Goal: Task Accomplishment & Management: Use online tool/utility

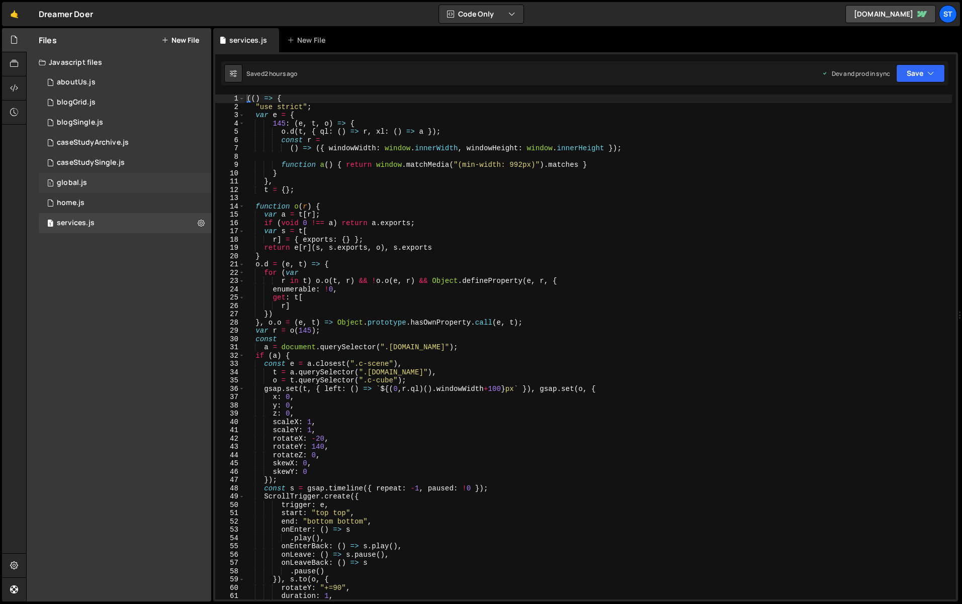
click at [79, 176] on div "1 global.js 0" at bounding box center [125, 183] width 172 height 20
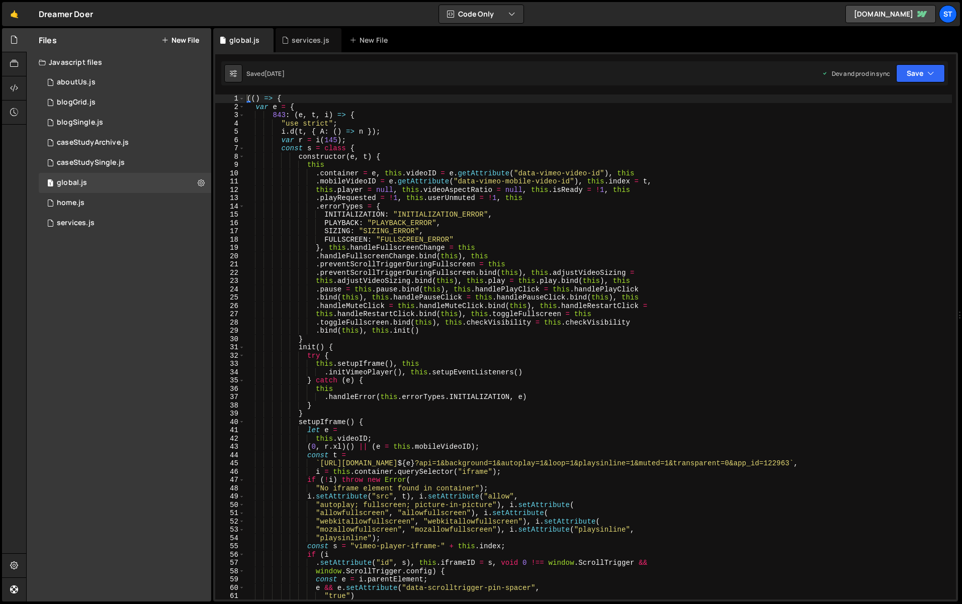
click at [602, 260] on div "(( ) => { var e = { 843 : ( e , t , i ) => { "use strict" ; i . d ( t , { A : (…" at bounding box center [598, 356] width 707 height 522
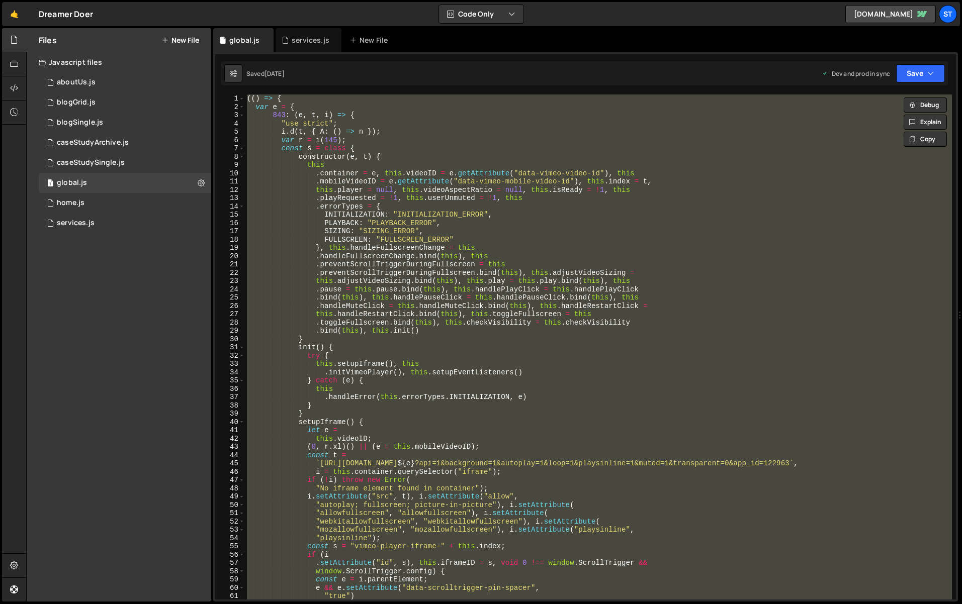
paste textarea
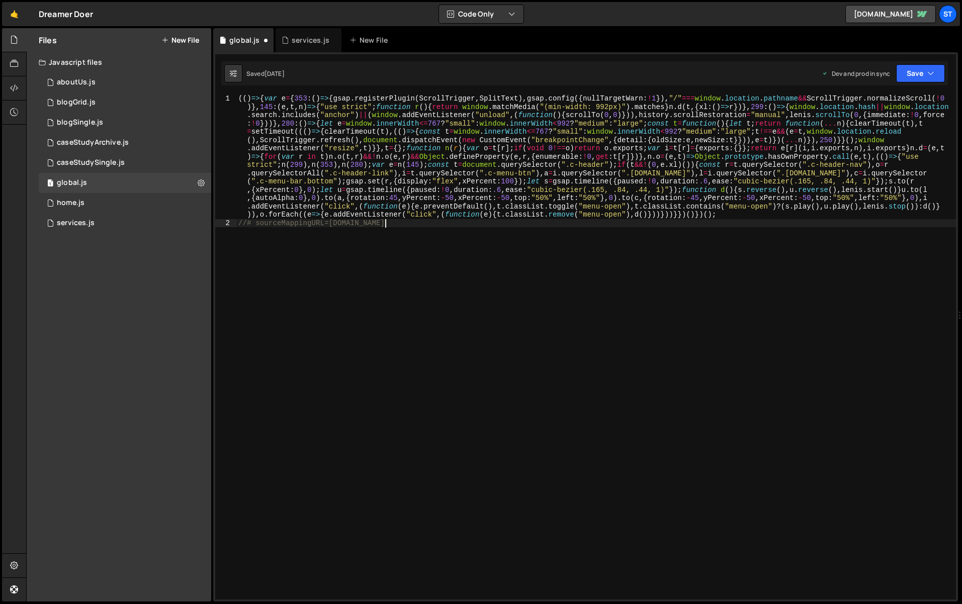
type textarea ".config({ nullTargetWarn: !1 }), "/" === window.location.pathname && ScrollTrig…"
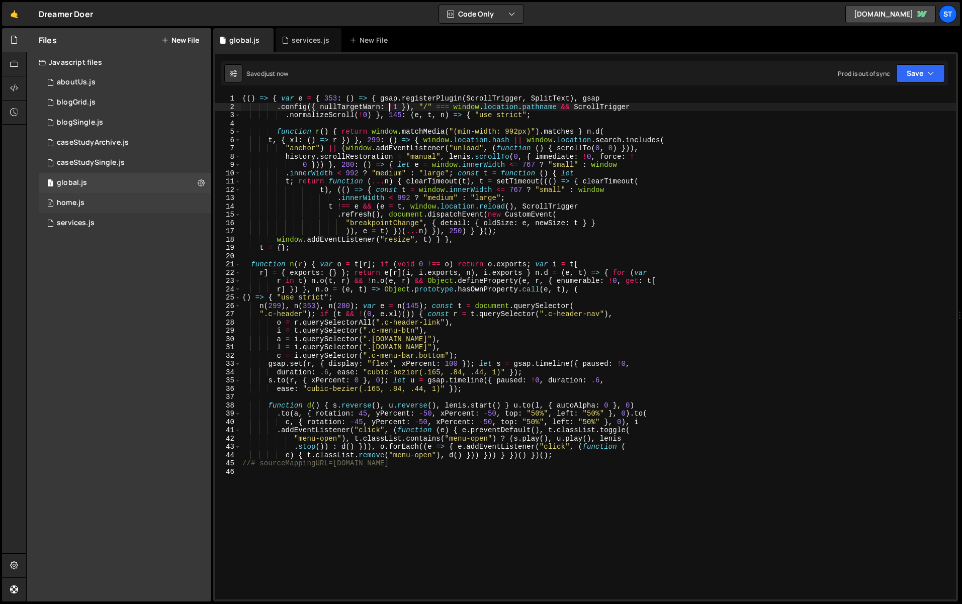
click at [93, 206] on div "2 home.js 0" at bounding box center [125, 203] width 172 height 20
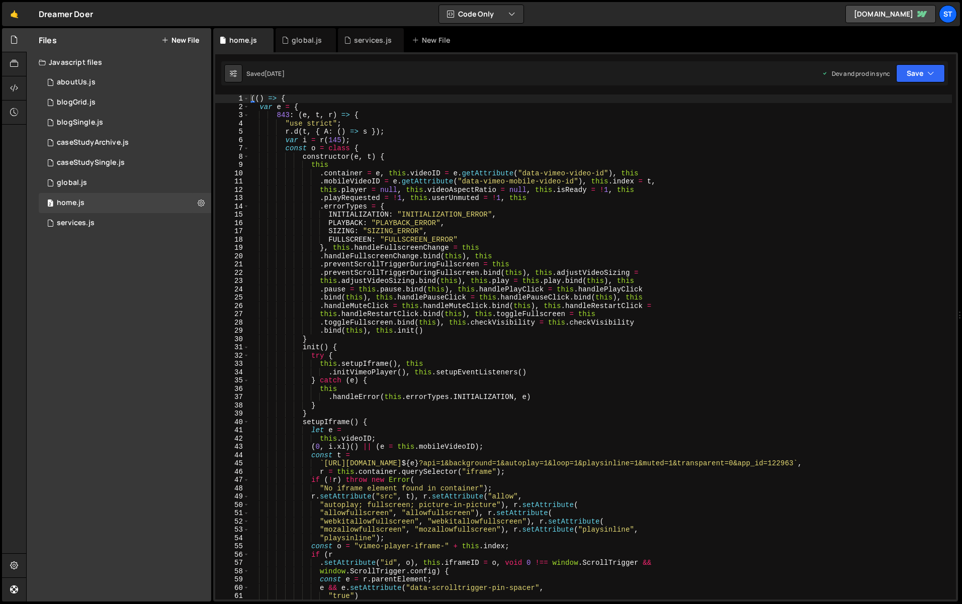
click at [446, 228] on div "(( ) => { var e = { 843 : ( e , t , r ) => { "use strict" ; r . d ( t , { A : (…" at bounding box center [600, 356] width 703 height 522
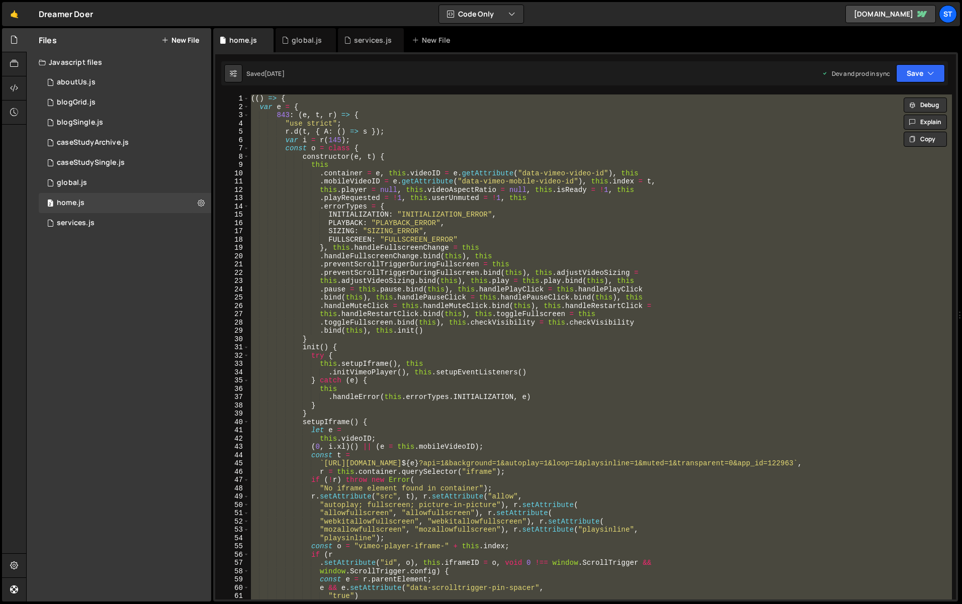
paste textarea
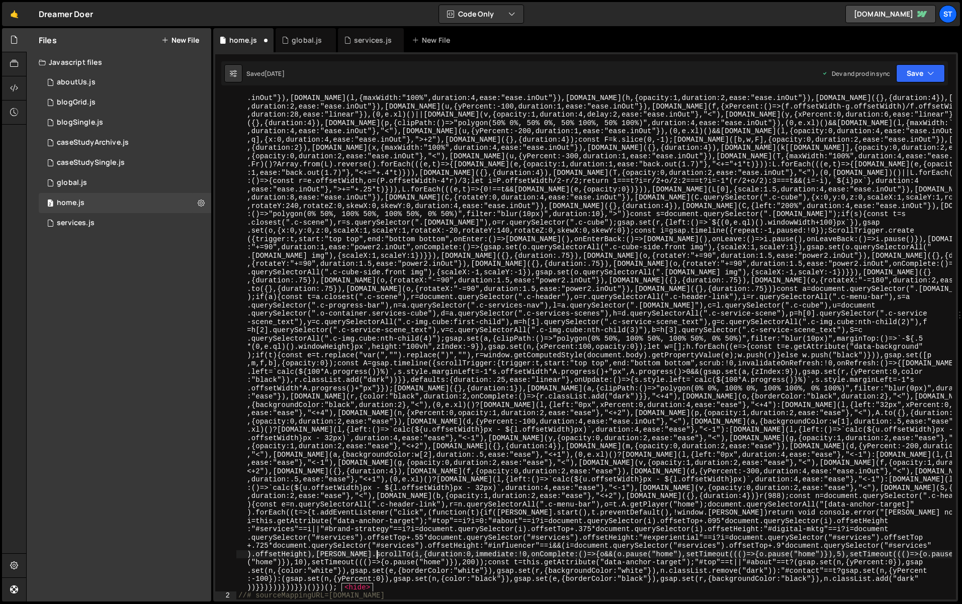
scroll to position [1112, 0]
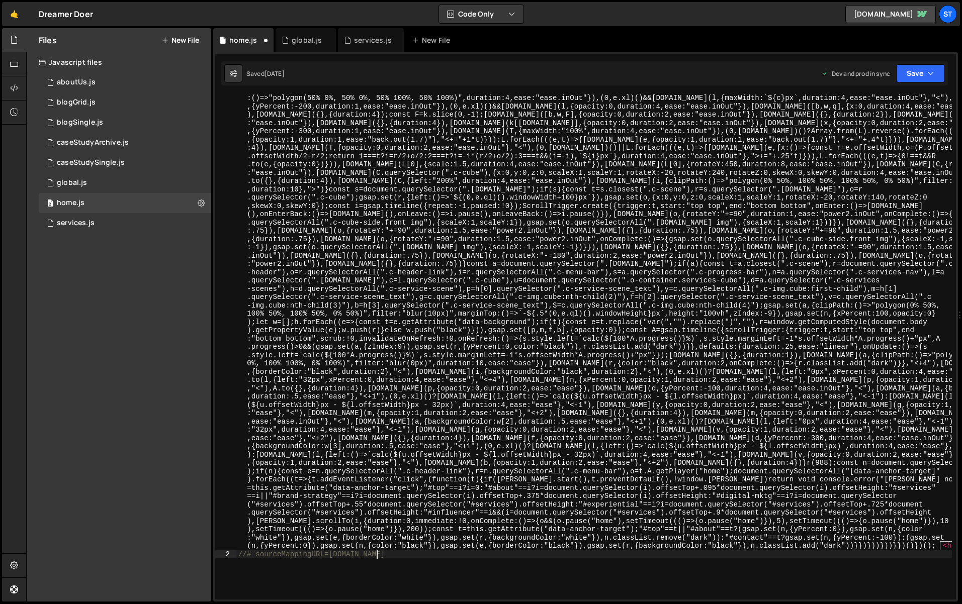
type textarea "r.d(t, { A: () => s }); var o = r(145); const i = class { constructor(e, t) { t…"
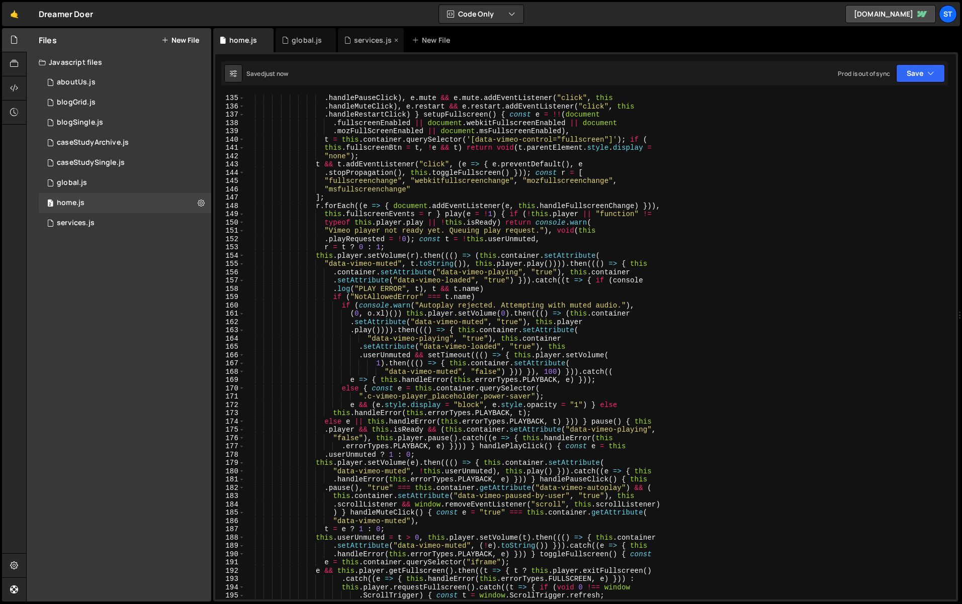
click at [369, 42] on div "services.js" at bounding box center [373, 40] width 38 height 10
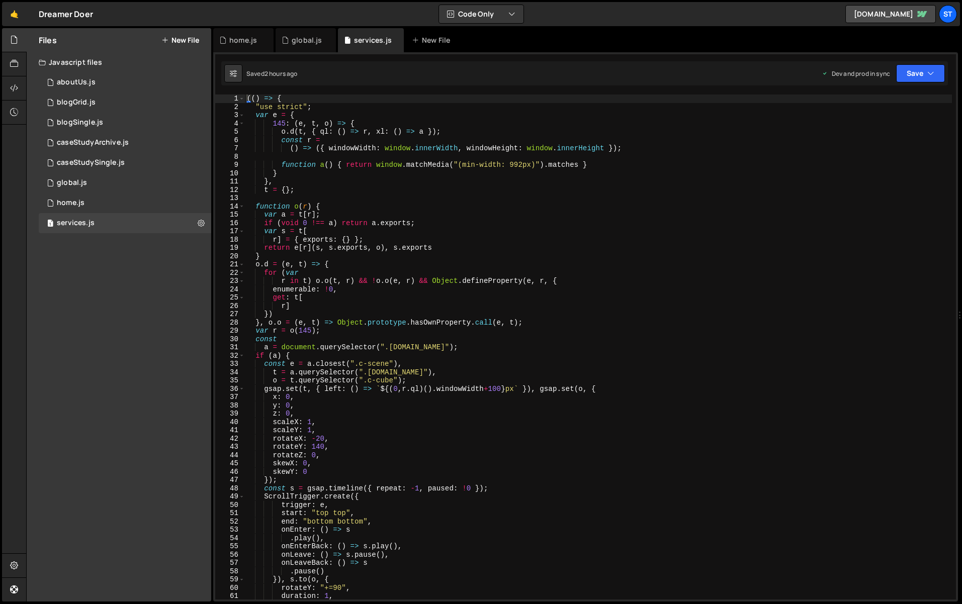
click at [589, 235] on div "(( ) => { "use strict" ; var e = { 145 : ( e , t , o ) => { o . d ( t , { ql : …" at bounding box center [598, 356] width 707 height 522
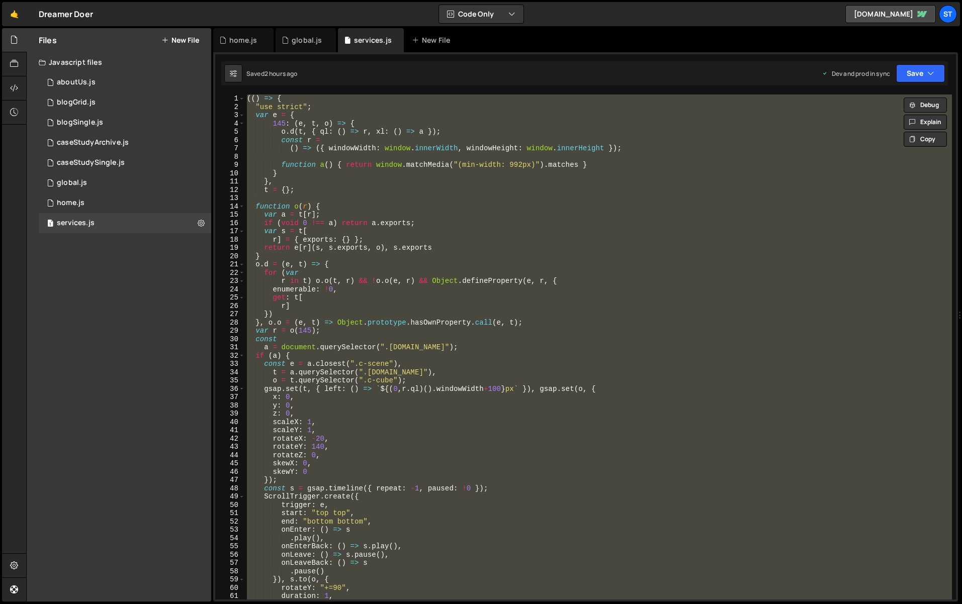
click at [679, 316] on div "(( ) => { "use strict" ; var e = { 145 : ( e , t , o ) => { o . d ( t , { ql : …" at bounding box center [598, 347] width 707 height 505
paste textarea "//# sourceMappingURL=[DOMAIN_NAME]"
type textarea "//# sourceMappingURL=[DOMAIN_NAME]"
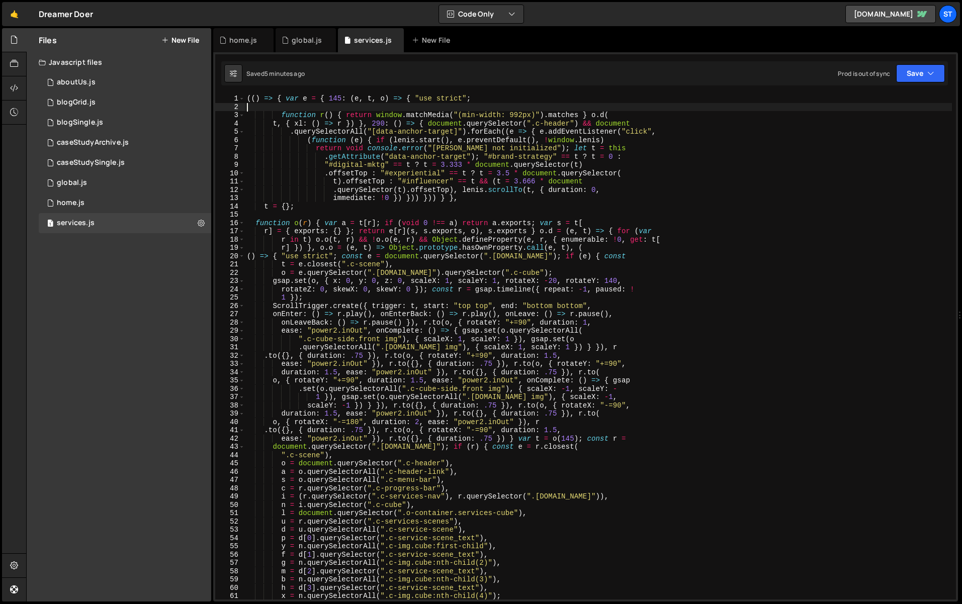
click at [487, 309] on div "(( ) => { var e = { 145 : ( e , t , o ) => { "use strict" ; function r ( ) { re…" at bounding box center [598, 356] width 707 height 522
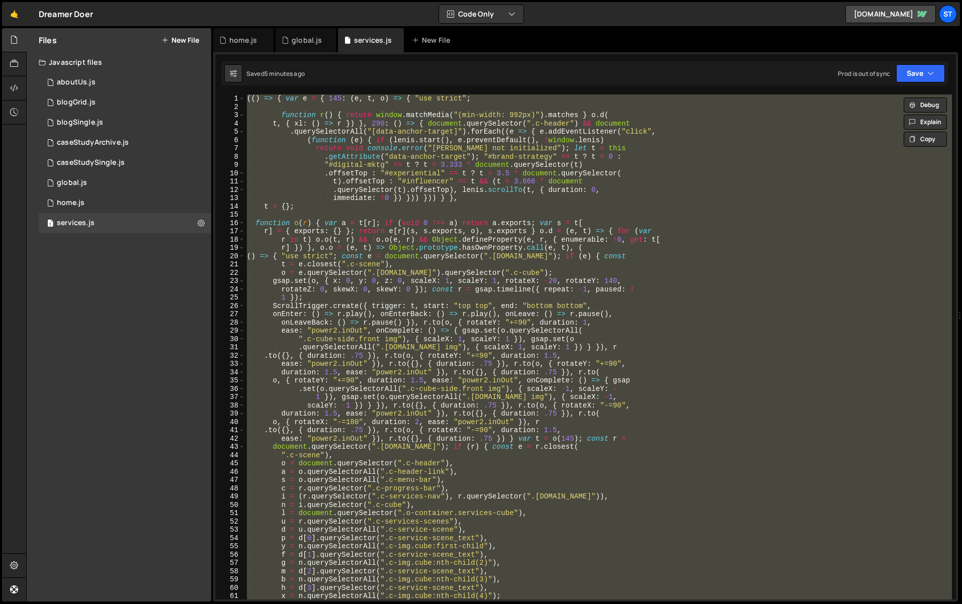
paste textarea
type textarea "//# sourceMappingURL=[DOMAIN_NAME]"
